Goal: Information Seeking & Learning: Learn about a topic

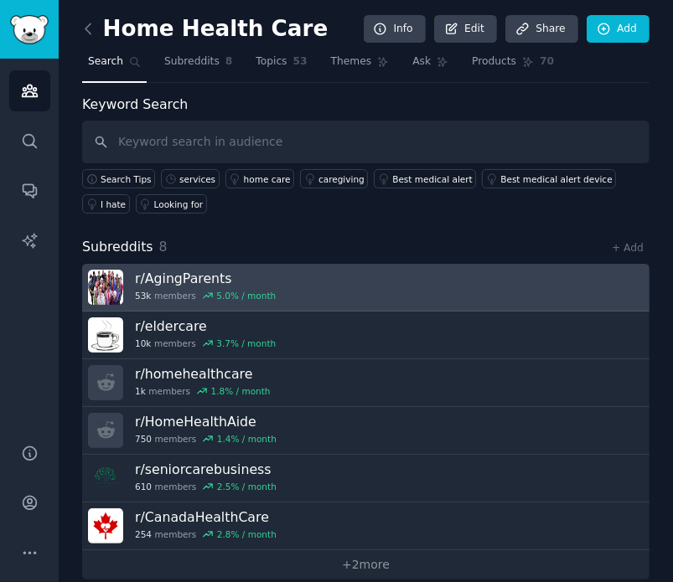
click at [292, 289] on link "r/ AgingParents 53k members 5.0 % / month" at bounding box center [365, 288] width 567 height 48
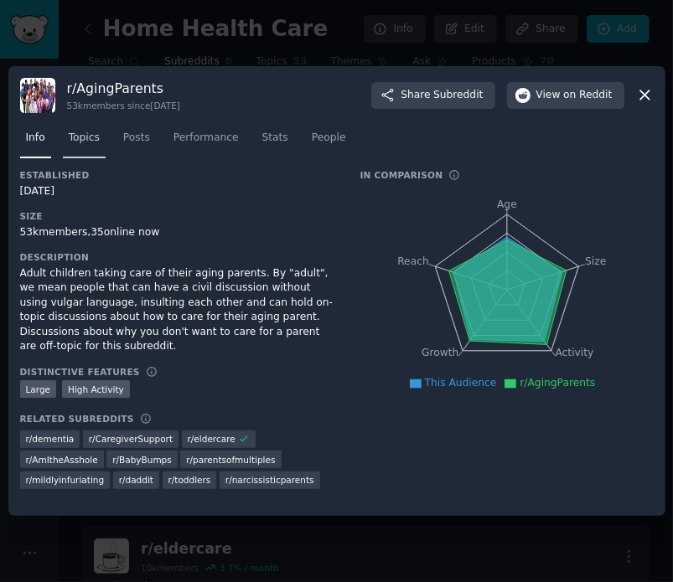
click at [89, 142] on span "Topics" at bounding box center [84, 138] width 31 height 15
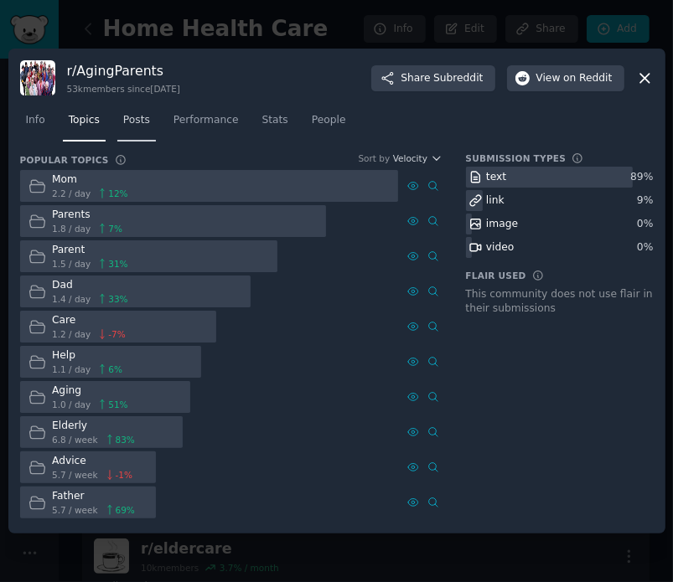
click at [140, 115] on span "Posts" at bounding box center [136, 120] width 27 height 15
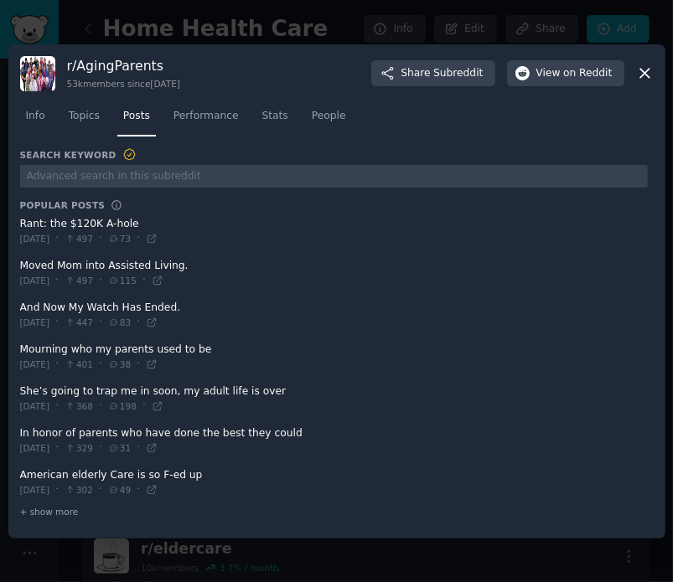
click at [99, 220] on span at bounding box center [334, 231] width 628 height 41
click at [90, 222] on span at bounding box center [334, 231] width 628 height 41
click at [158, 244] on icon at bounding box center [152, 239] width 12 height 12
click at [650, 76] on icon at bounding box center [645, 74] width 18 height 18
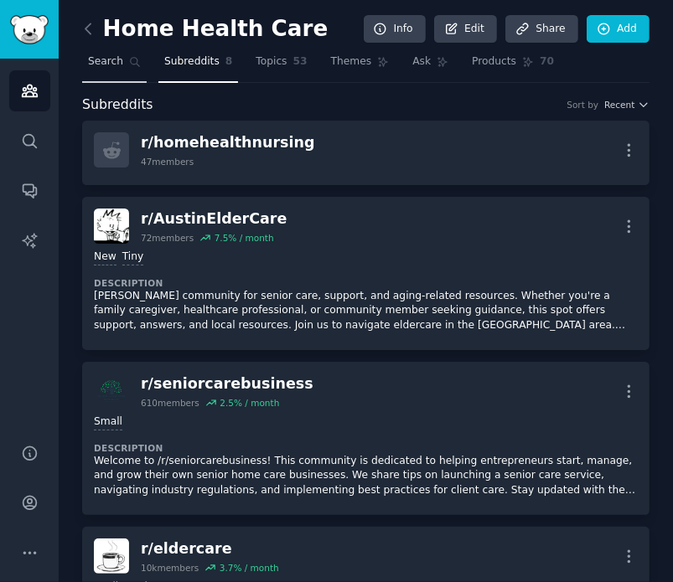
click at [111, 54] on span "Search" at bounding box center [105, 61] width 35 height 15
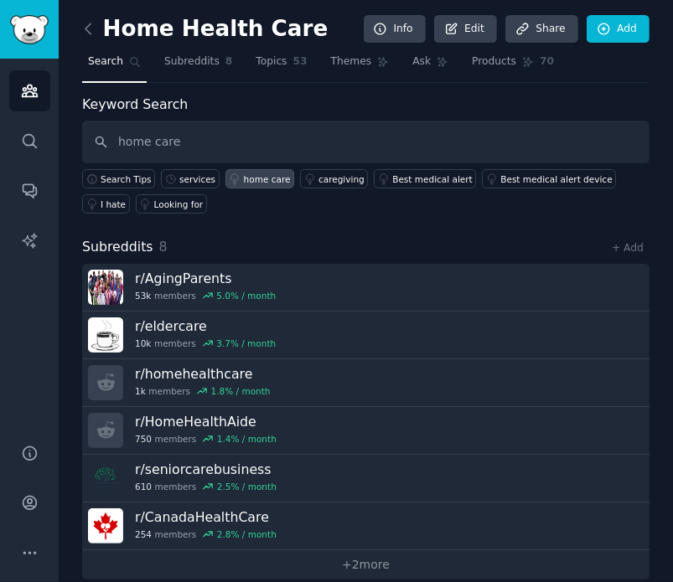
type input "home care"
click at [253, 183] on div "home care" at bounding box center [267, 179] width 47 height 12
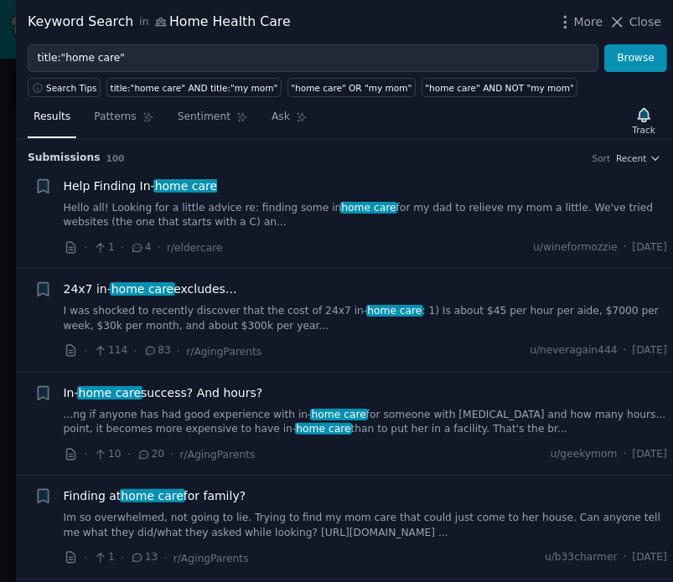
click at [253, 230] on div "Help Finding In- home care Hello all! Looking for a little advice re: finding s…" at bounding box center [366, 218] width 604 height 80
